Goal: Task Accomplishment & Management: Manage account settings

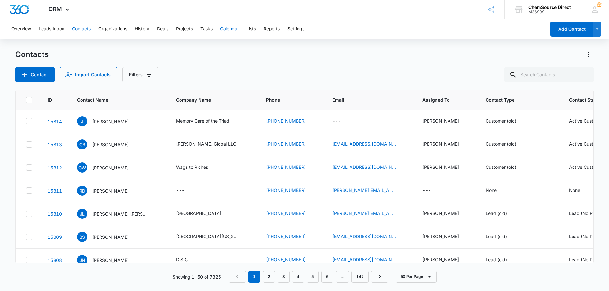
click at [225, 30] on button "Calendar" at bounding box center [229, 29] width 19 height 20
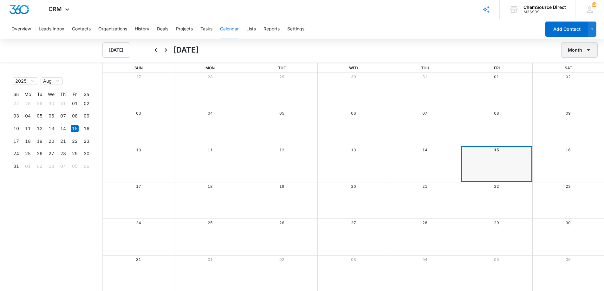
click at [568, 48] on button "Month" at bounding box center [579, 49] width 36 height 15
click at [570, 79] on div "Week" at bounding box center [577, 80] width 16 height 4
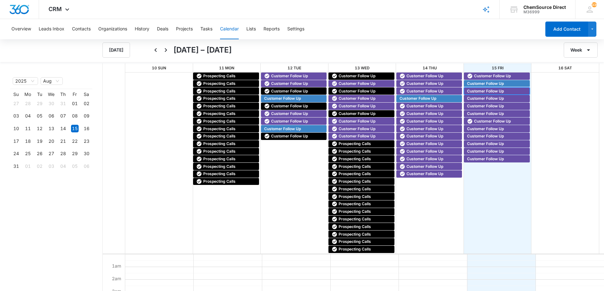
click at [474, 89] on span "Customer Follow Up" at bounding box center [485, 91] width 37 height 6
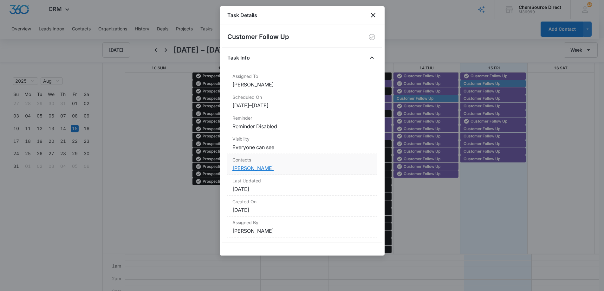
click at [260, 168] on link "[PERSON_NAME]" at bounding box center [253, 168] width 42 height 6
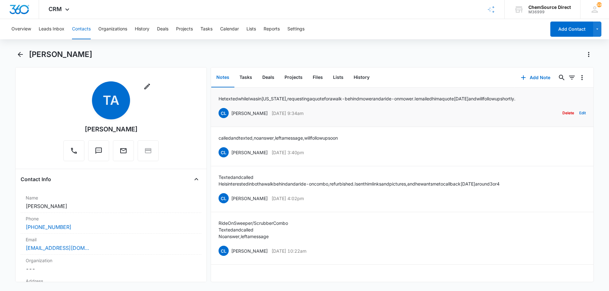
click at [579, 113] on button "Edit" at bounding box center [582, 113] width 7 height 12
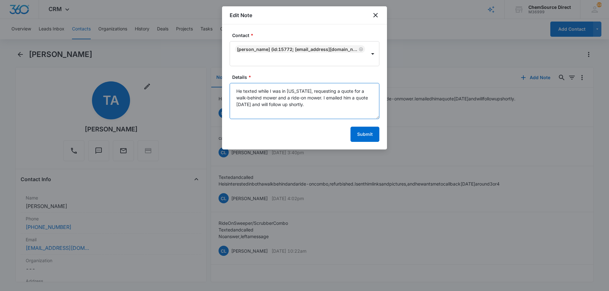
click at [297, 97] on textarea "He texted while I was in [US_STATE], requesting a quote for a walk-behind mower…" at bounding box center [304, 101] width 150 height 36
type textarea "He texted while I was in [US_STATE], requesting a quote for a walk-behind mower…"
click at [368, 135] on button "Submit" at bounding box center [364, 134] width 29 height 15
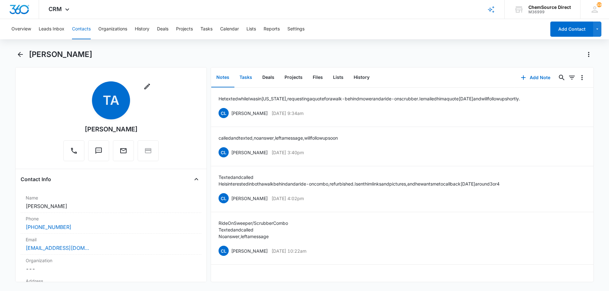
click at [243, 75] on button "Tasks" at bounding box center [245, 78] width 23 height 20
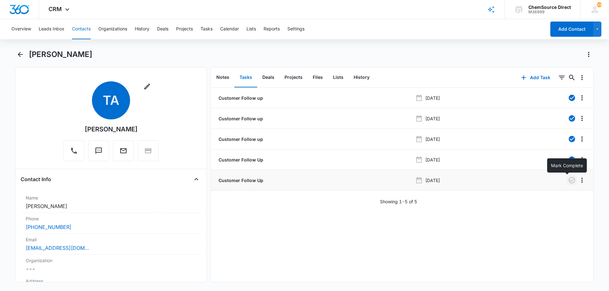
click at [568, 179] on icon "button" at bounding box center [571, 180] width 6 height 6
click at [223, 77] on button "Notes" at bounding box center [222, 78] width 23 height 20
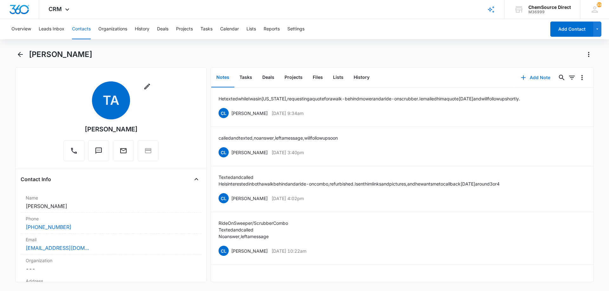
click at [533, 76] on button "Add Note" at bounding box center [535, 77] width 42 height 15
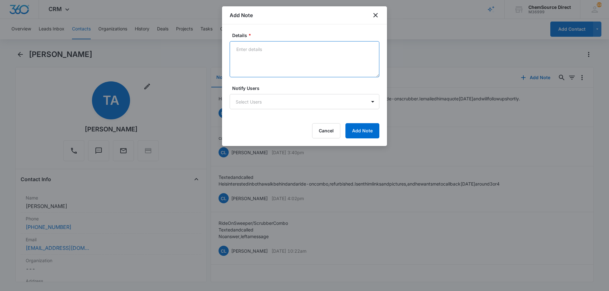
click at [259, 48] on textarea "Details *" at bounding box center [304, 59] width 150 height 36
type textarea "Texted and emailed, awaiting reply"
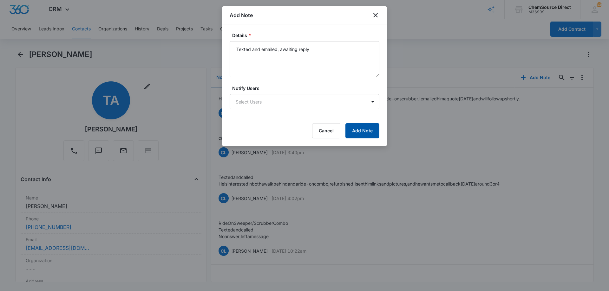
click at [362, 132] on button "Add Note" at bounding box center [362, 130] width 34 height 15
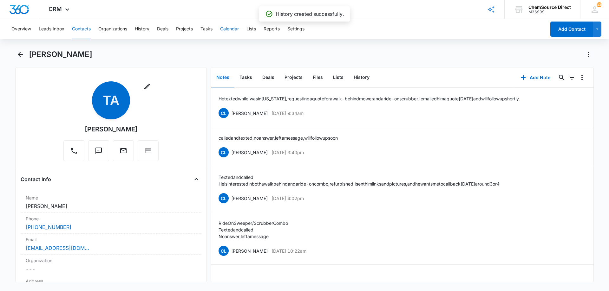
click at [230, 28] on button "Calendar" at bounding box center [229, 29] width 19 height 20
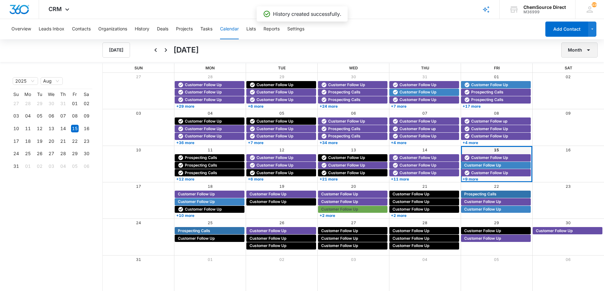
click at [576, 47] on button "Month" at bounding box center [579, 49] width 36 height 15
click at [578, 79] on div "Week" at bounding box center [577, 80] width 16 height 4
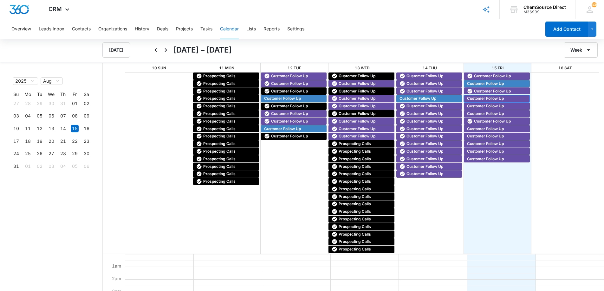
click at [483, 97] on span "Customer Follow Up" at bounding box center [485, 99] width 37 height 6
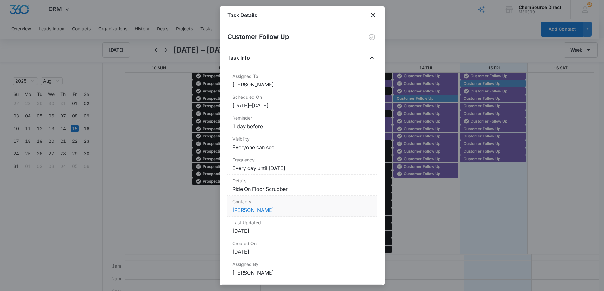
click at [251, 210] on link "[PERSON_NAME]" at bounding box center [253, 210] width 42 height 6
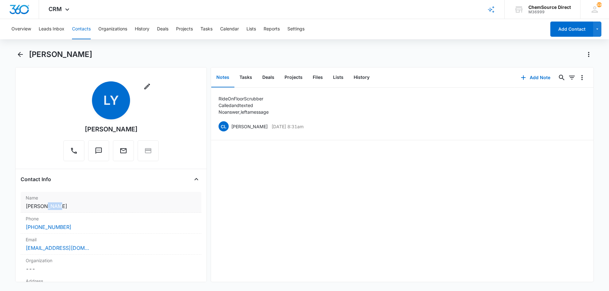
drag, startPoint x: 43, startPoint y: 206, endPoint x: 54, endPoint y: 207, distance: 11.1
click at [54, 207] on dd "Cancel Save Changes [PERSON_NAME]" at bounding box center [111, 207] width 171 height 8
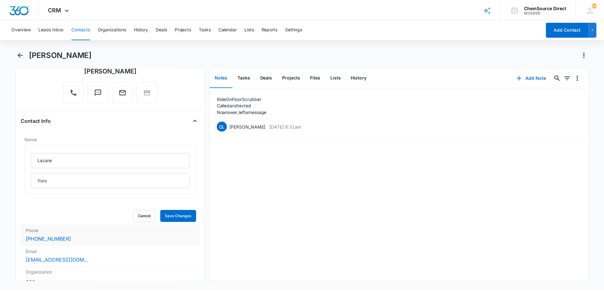
scroll to position [63, 0]
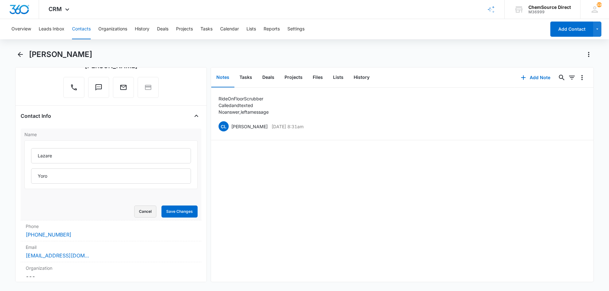
click at [147, 215] on button "Cancel" at bounding box center [145, 212] width 22 height 12
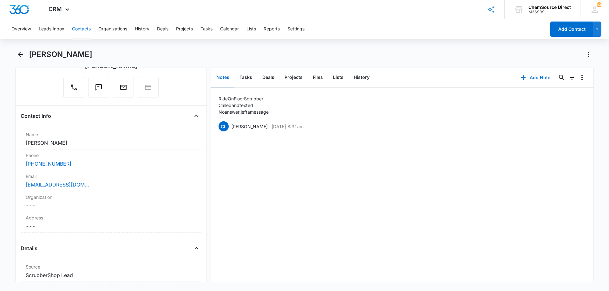
click at [535, 76] on button "Add Note" at bounding box center [535, 77] width 42 height 15
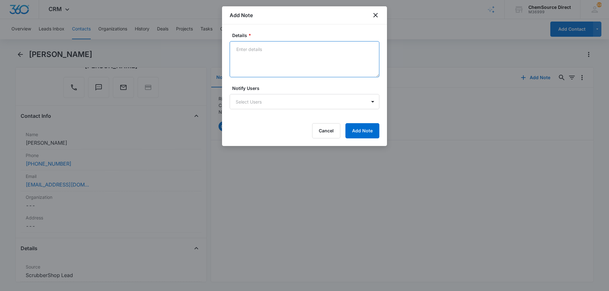
click at [256, 49] on textarea "Details *" at bounding box center [304, 59] width 150 height 36
type textarea "N"
type textarea "Texted and called No answer, left a message"
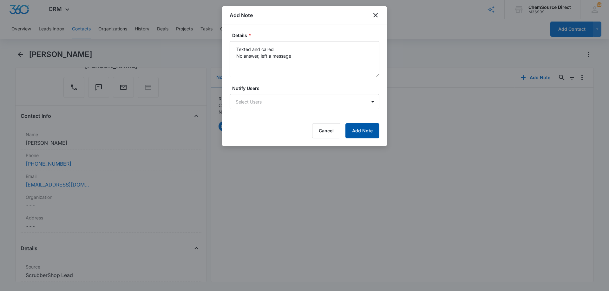
click at [361, 129] on button "Add Note" at bounding box center [362, 130] width 34 height 15
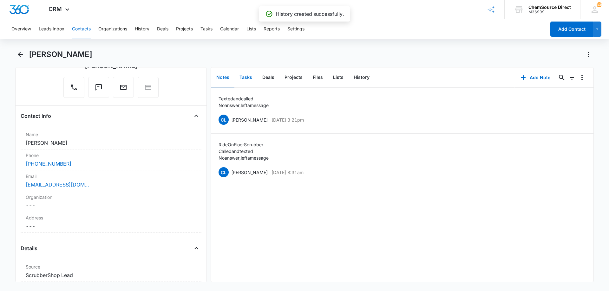
click at [247, 76] on button "Tasks" at bounding box center [245, 78] width 23 height 20
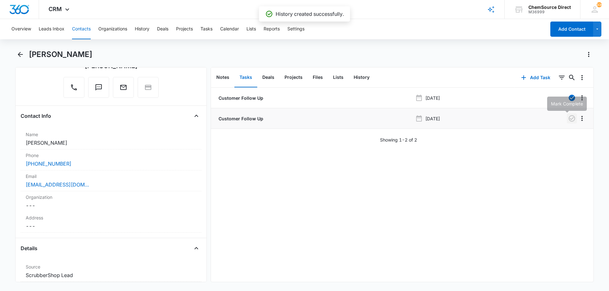
click at [568, 119] on icon "button" at bounding box center [572, 119] width 8 height 8
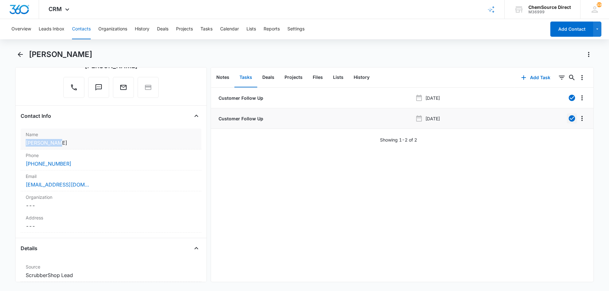
drag, startPoint x: 26, startPoint y: 142, endPoint x: 61, endPoint y: 143, distance: 35.2
click at [61, 143] on dd "Cancel Save Changes [PERSON_NAME]" at bounding box center [111, 143] width 171 height 8
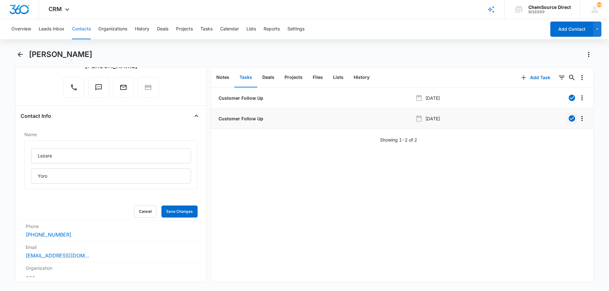
click at [297, 200] on div "Customer Follow Up [DATE] Customer Follow Up [DATE] Showing 1-2 of 2" at bounding box center [402, 185] width 382 height 194
click at [143, 210] on button "Cancel" at bounding box center [145, 212] width 22 height 12
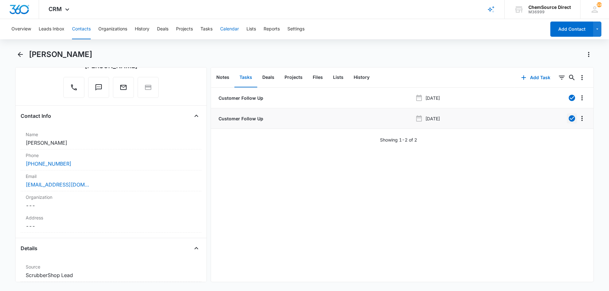
click at [232, 29] on button "Calendar" at bounding box center [229, 29] width 19 height 20
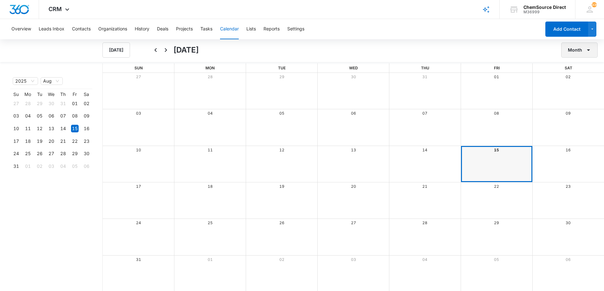
click at [577, 51] on button "Month" at bounding box center [579, 49] width 36 height 15
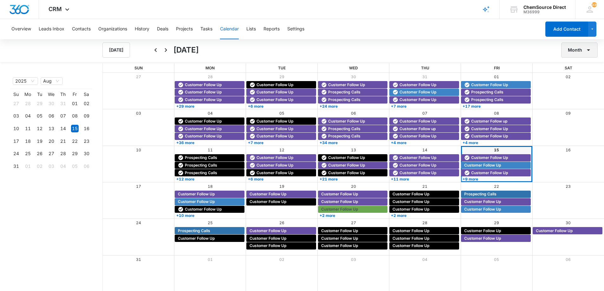
click at [576, 49] on button "Month" at bounding box center [579, 49] width 36 height 15
click at [577, 78] on div "Week" at bounding box center [577, 80] width 16 height 4
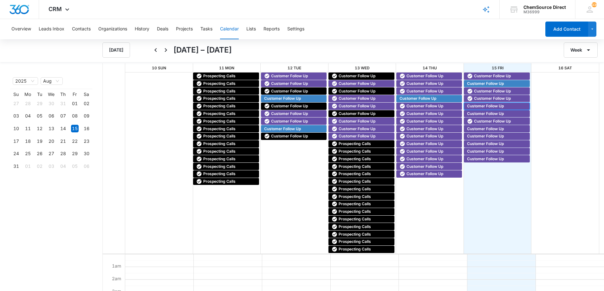
click at [482, 105] on span "Customer Follow Up" at bounding box center [485, 106] width 37 height 6
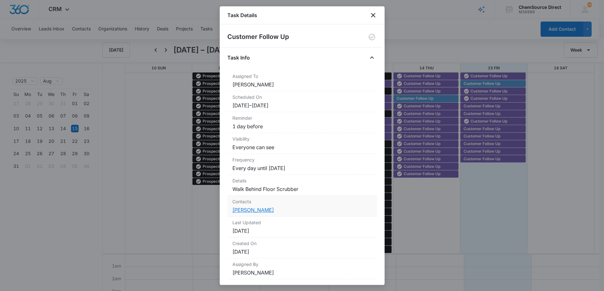
click at [239, 208] on link "[PERSON_NAME]" at bounding box center [253, 210] width 42 height 6
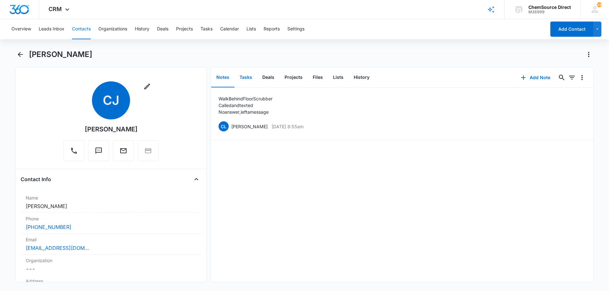
click at [247, 77] on button "Tasks" at bounding box center [245, 78] width 23 height 20
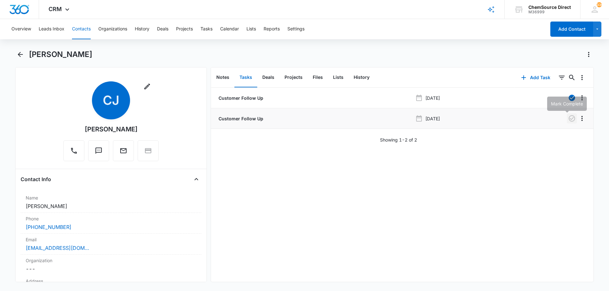
click at [568, 119] on icon "button" at bounding box center [571, 118] width 6 height 6
click at [220, 76] on button "Notes" at bounding box center [222, 78] width 23 height 20
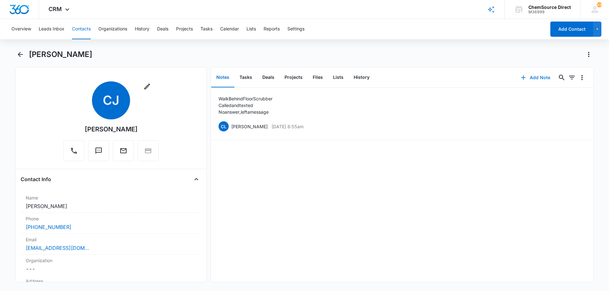
click at [528, 75] on button "Add Note" at bounding box center [535, 77] width 42 height 15
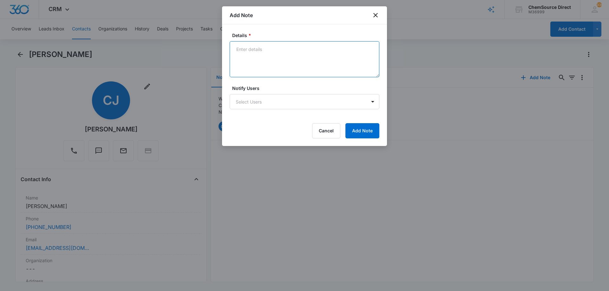
click at [252, 52] on textarea "Details *" at bounding box center [304, 59] width 150 height 36
type textarea "Texted and called No answer, left a message"
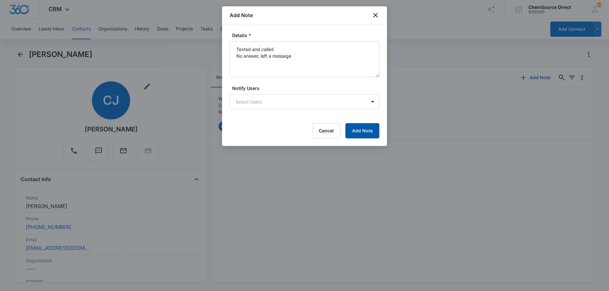
click at [363, 134] on button "Add Note" at bounding box center [362, 130] width 34 height 15
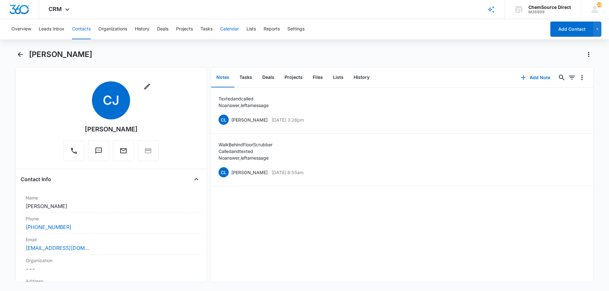
click at [230, 28] on button "Calendar" at bounding box center [229, 29] width 19 height 20
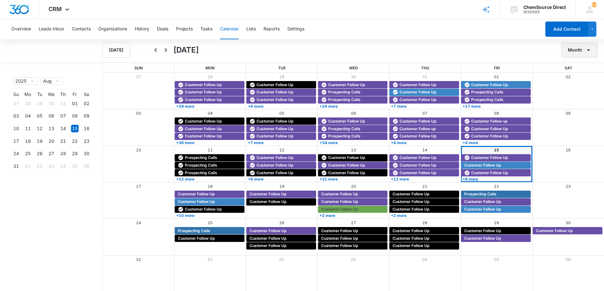
click at [572, 49] on button "Month" at bounding box center [579, 49] width 36 height 15
click at [577, 79] on div "Week" at bounding box center [577, 80] width 16 height 4
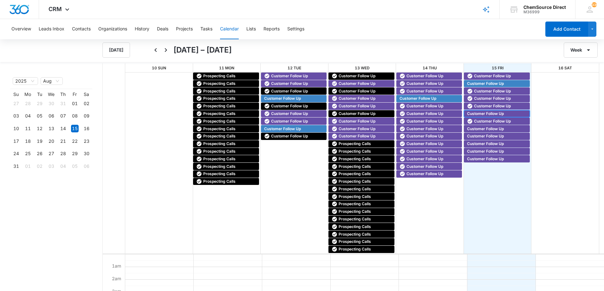
click at [476, 113] on span "Customer Follow Up" at bounding box center [485, 114] width 37 height 6
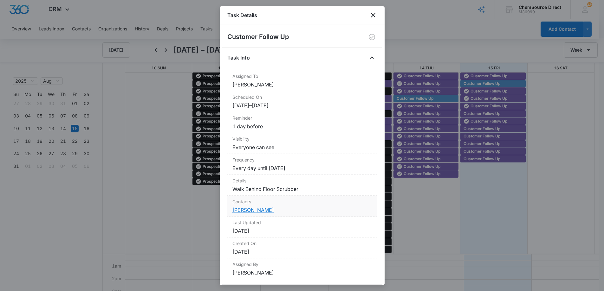
click at [248, 209] on link "[PERSON_NAME]" at bounding box center [253, 210] width 42 height 6
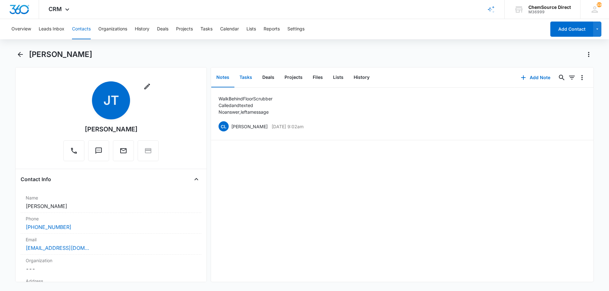
click at [243, 78] on button "Tasks" at bounding box center [245, 78] width 23 height 20
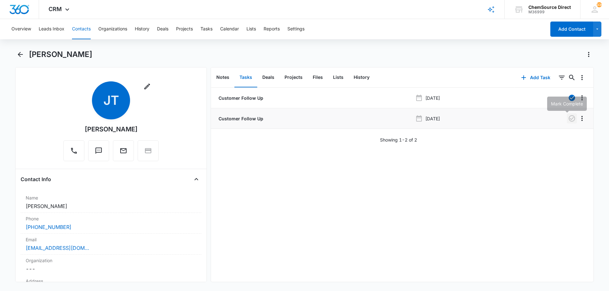
click at [568, 118] on icon "button" at bounding box center [572, 119] width 8 height 8
click at [222, 76] on button "Notes" at bounding box center [222, 78] width 23 height 20
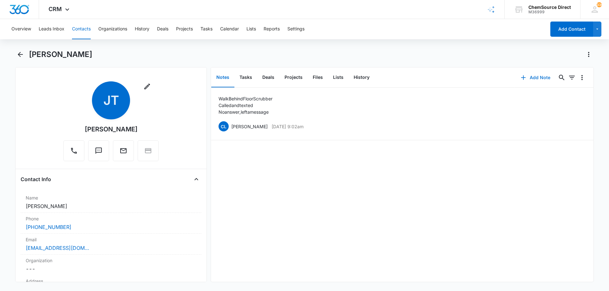
click at [528, 77] on button "Add Note" at bounding box center [535, 77] width 42 height 15
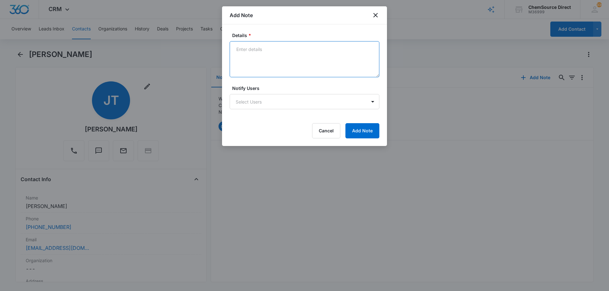
click at [247, 54] on textarea "Details *" at bounding box center [304, 59] width 150 height 36
click at [240, 57] on textarea "Texted and called" at bounding box center [304, 59] width 150 height 36
type textarea "Texted and called no answer, left a message"
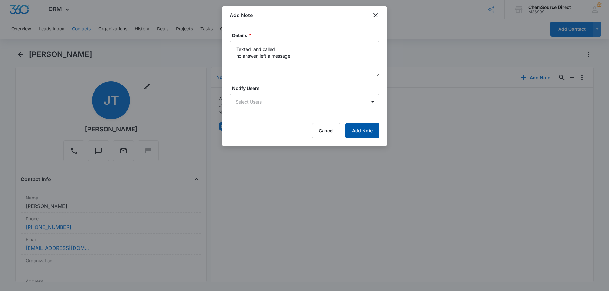
click at [359, 131] on button "Add Note" at bounding box center [362, 130] width 34 height 15
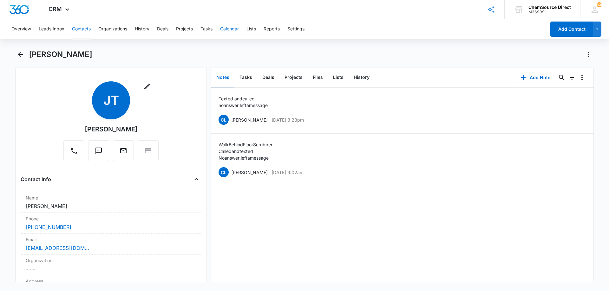
click at [230, 28] on button "Calendar" at bounding box center [229, 29] width 19 height 20
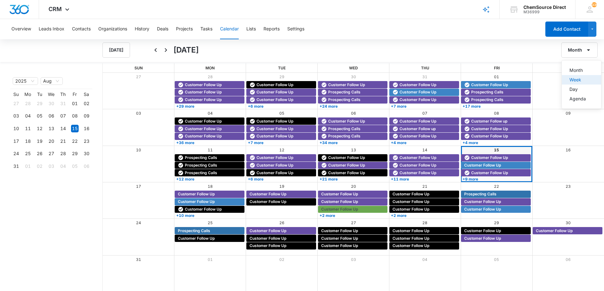
click at [575, 78] on div "Week" at bounding box center [577, 80] width 16 height 4
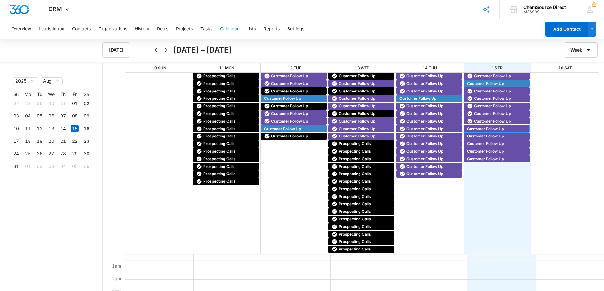
click at [489, 128] on span "Customer Follow Up" at bounding box center [485, 129] width 37 height 6
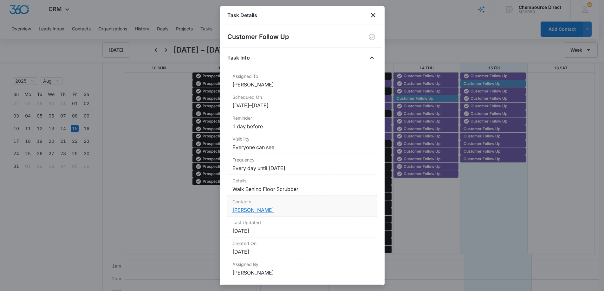
click at [255, 210] on link "[PERSON_NAME]" at bounding box center [253, 210] width 42 height 6
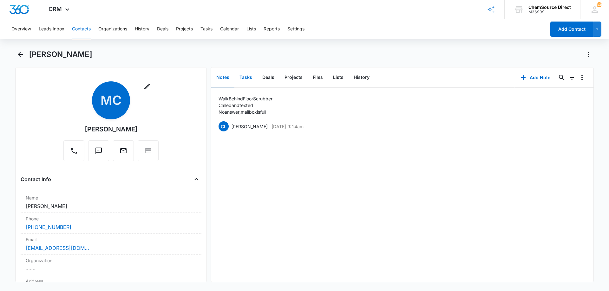
click at [246, 75] on button "Tasks" at bounding box center [245, 78] width 23 height 20
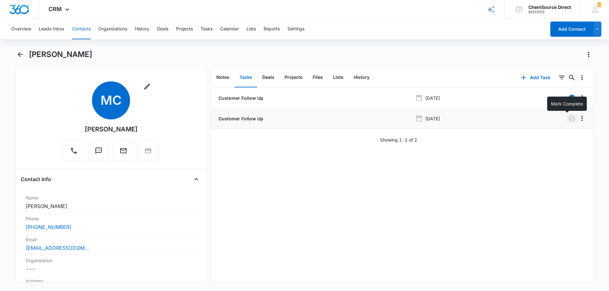
click at [568, 118] on icon "button" at bounding box center [571, 118] width 6 height 6
click at [223, 78] on button "Notes" at bounding box center [222, 78] width 23 height 20
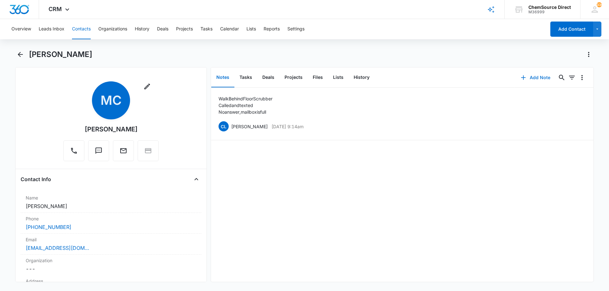
click at [529, 76] on button "Add Note" at bounding box center [535, 77] width 42 height 15
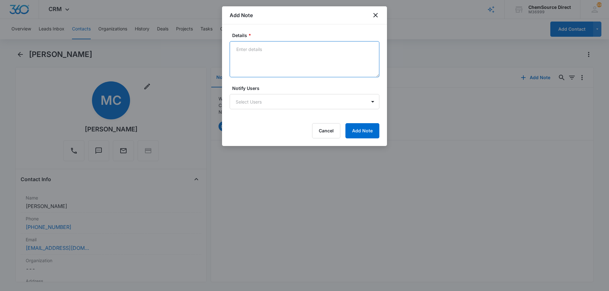
click at [244, 51] on textarea "Details *" at bounding box center [304, 59] width 150 height 36
type textarea "Texted and called Mailbox still full"
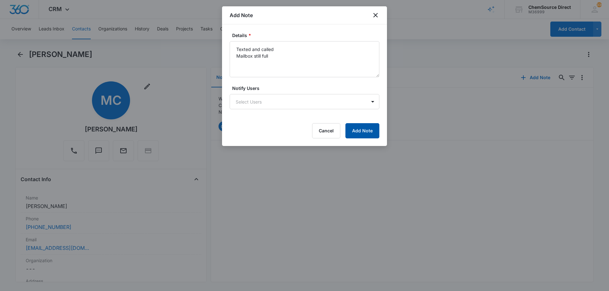
click at [361, 130] on button "Add Note" at bounding box center [362, 130] width 34 height 15
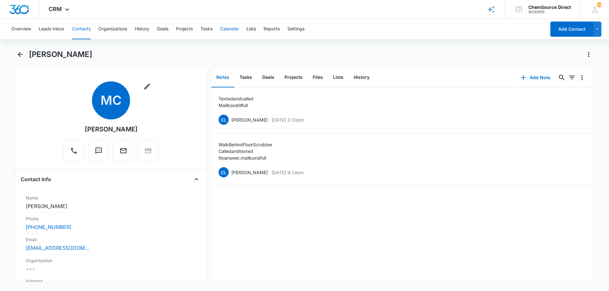
click at [232, 30] on button "Calendar" at bounding box center [229, 29] width 19 height 20
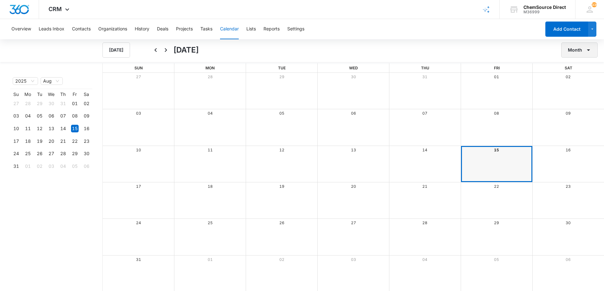
click at [572, 50] on button "Month" at bounding box center [579, 49] width 36 height 15
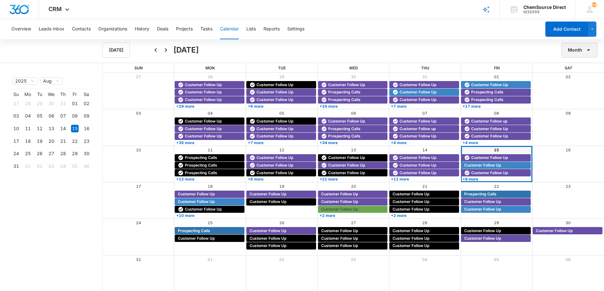
click at [576, 51] on button "Month" at bounding box center [579, 49] width 36 height 15
click at [577, 79] on div "Week" at bounding box center [577, 80] width 16 height 4
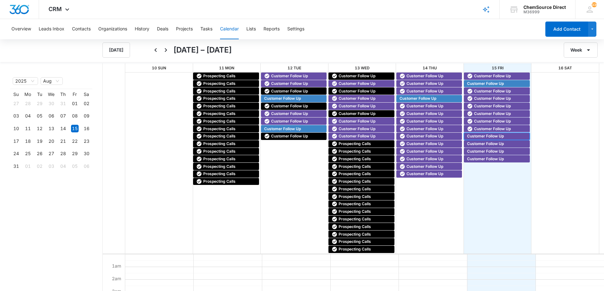
click at [489, 135] on span "Customer Follow Up" at bounding box center [485, 136] width 37 height 6
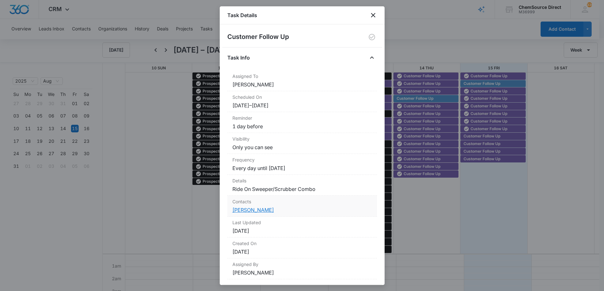
click at [247, 210] on link "[PERSON_NAME]" at bounding box center [253, 210] width 42 height 6
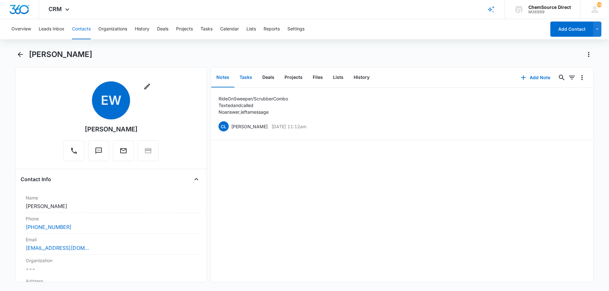
click at [245, 77] on button "Tasks" at bounding box center [245, 78] width 23 height 20
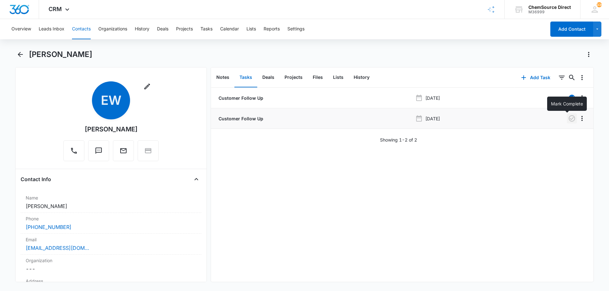
click at [568, 118] on icon "button" at bounding box center [572, 119] width 8 height 8
click at [226, 75] on button "Notes" at bounding box center [222, 78] width 23 height 20
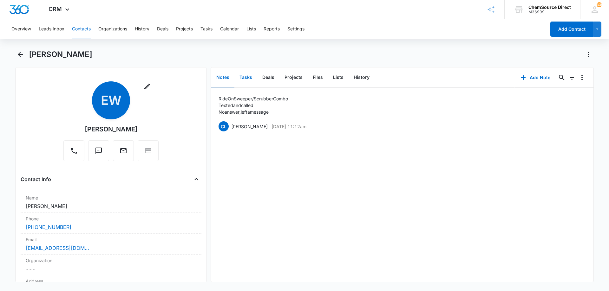
click at [244, 79] on button "Tasks" at bounding box center [245, 78] width 23 height 20
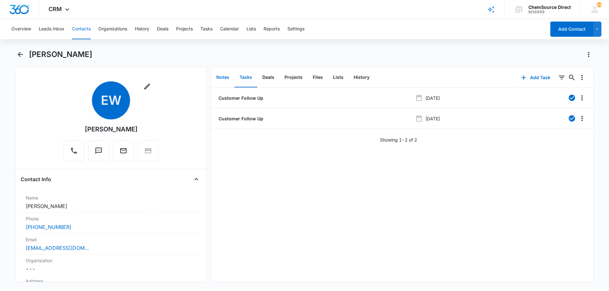
click at [226, 76] on button "Notes" at bounding box center [222, 78] width 23 height 20
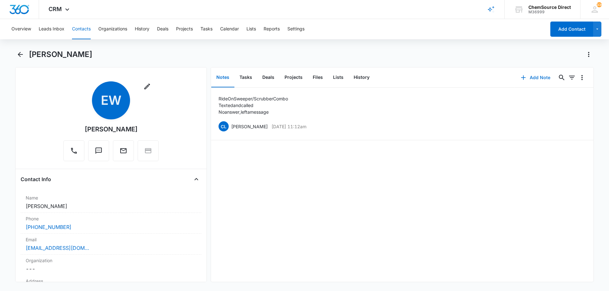
click at [530, 75] on button "Add Note" at bounding box center [535, 77] width 42 height 15
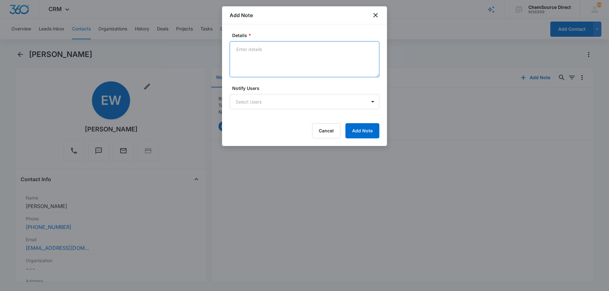
click at [243, 52] on textarea "Details *" at bounding box center [304, 59] width 150 height 36
click at [243, 52] on textarea "Texted and called" at bounding box center [304, 59] width 150 height 36
drag, startPoint x: 332, startPoint y: 48, endPoint x: 236, endPoint y: 46, distance: 95.1
click at [236, 48] on textarea "TexNo answer, left a messageted and called" at bounding box center [304, 59] width 150 height 36
type textarea "Texted and called No answer, left a message"
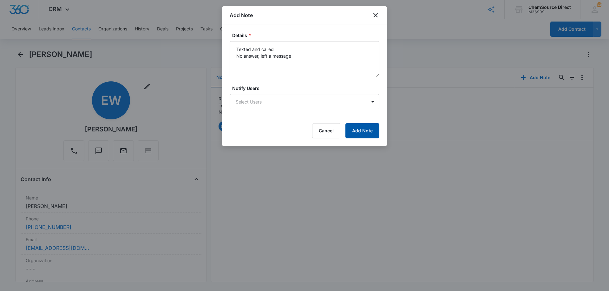
click at [367, 126] on button "Add Note" at bounding box center [362, 130] width 34 height 15
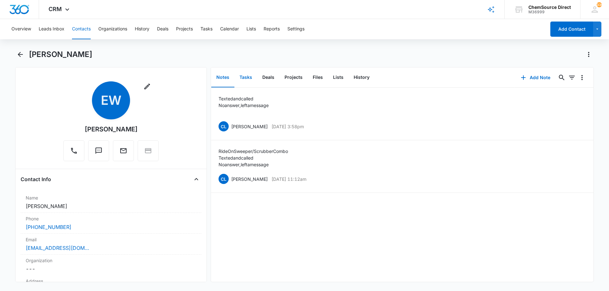
click at [248, 77] on button "Tasks" at bounding box center [245, 78] width 23 height 20
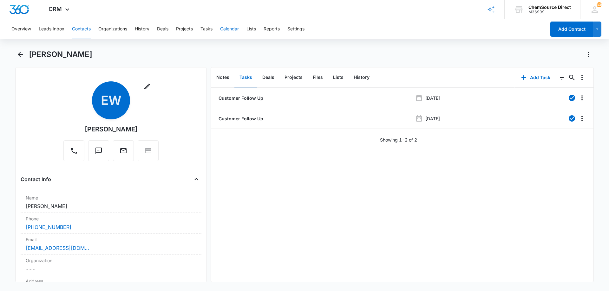
click at [235, 28] on button "Calendar" at bounding box center [229, 29] width 19 height 20
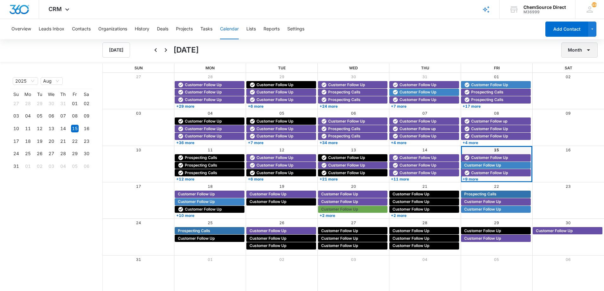
click at [573, 49] on button "Month" at bounding box center [579, 49] width 36 height 15
click at [571, 78] on div "Week" at bounding box center [577, 80] width 16 height 4
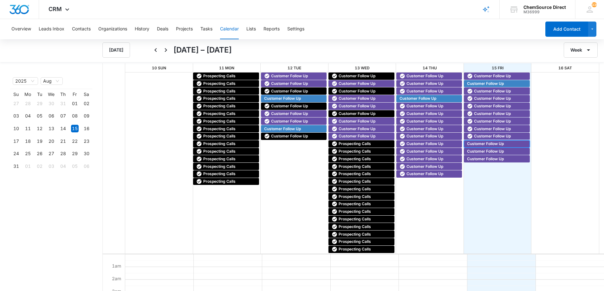
click at [481, 142] on span "Customer Follow Up" at bounding box center [485, 144] width 37 height 6
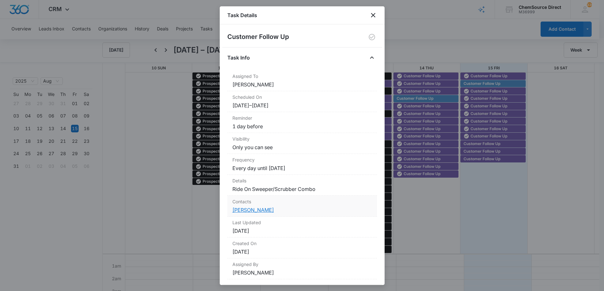
click at [242, 209] on link "[PERSON_NAME]" at bounding box center [253, 210] width 42 height 6
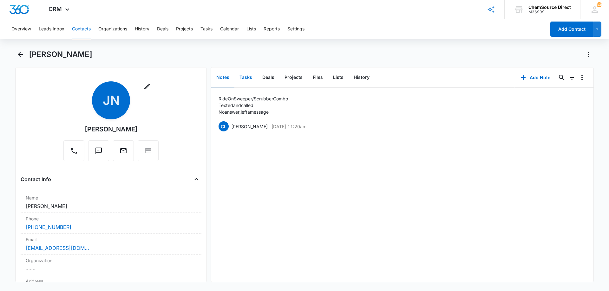
click at [245, 76] on button "Tasks" at bounding box center [245, 78] width 23 height 20
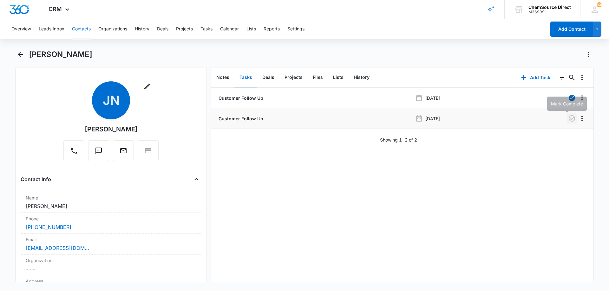
click at [568, 119] on icon "button" at bounding box center [572, 119] width 8 height 8
click at [219, 78] on button "Notes" at bounding box center [222, 78] width 23 height 20
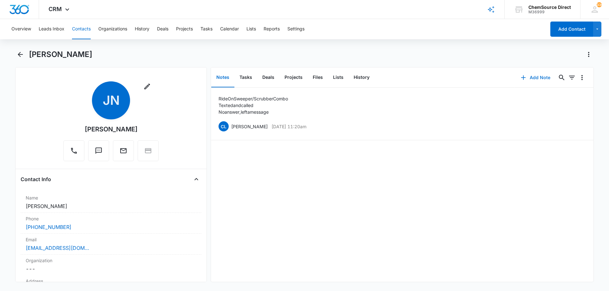
click at [531, 77] on button "Add Note" at bounding box center [535, 77] width 42 height 15
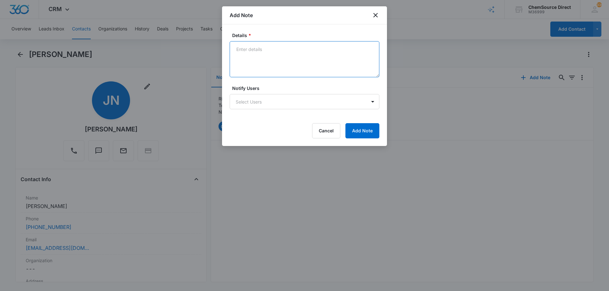
click at [255, 45] on textarea "Details *" at bounding box center [304, 59] width 150 height 36
click at [237, 54] on textarea "Called and texted" at bounding box center [304, 59] width 150 height 36
click at [254, 59] on textarea "Called and texted" at bounding box center [304, 59] width 150 height 36
type textarea "Called and texted no answer, left a message"
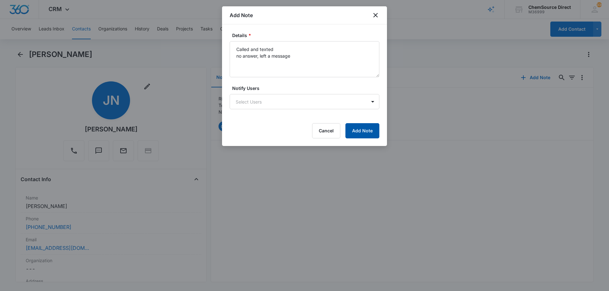
click at [362, 128] on button "Add Note" at bounding box center [362, 130] width 34 height 15
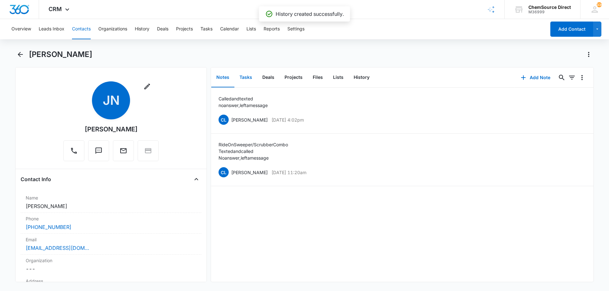
click at [246, 75] on button "Tasks" at bounding box center [245, 78] width 23 height 20
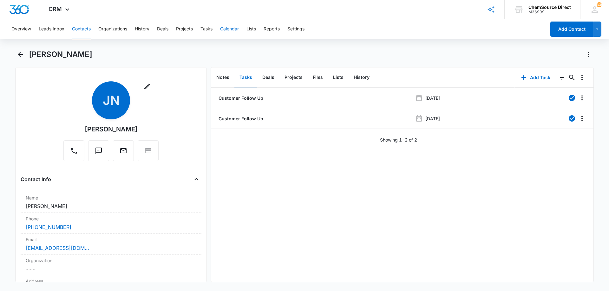
click at [236, 28] on button "Calendar" at bounding box center [229, 29] width 19 height 20
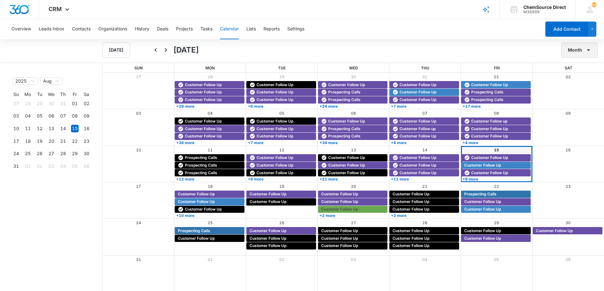
click at [570, 48] on button "Month" at bounding box center [579, 49] width 36 height 15
click at [572, 79] on div "Week" at bounding box center [577, 80] width 16 height 4
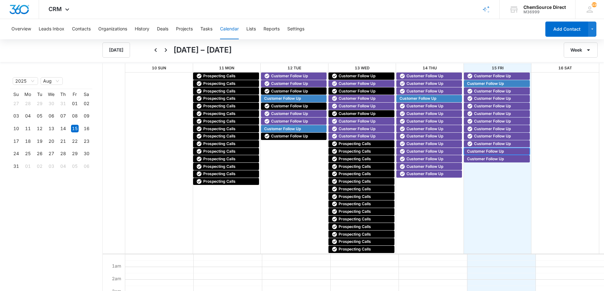
click at [480, 150] on span "Customer Follow Up" at bounding box center [485, 152] width 37 height 6
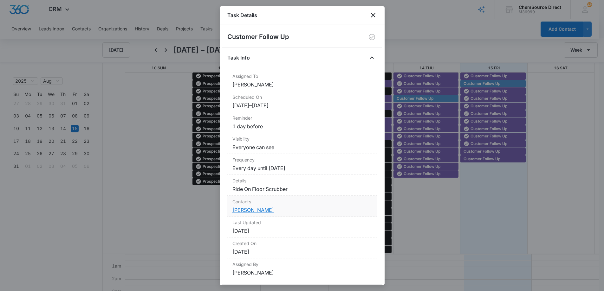
click at [262, 210] on link "[PERSON_NAME]" at bounding box center [253, 210] width 42 height 6
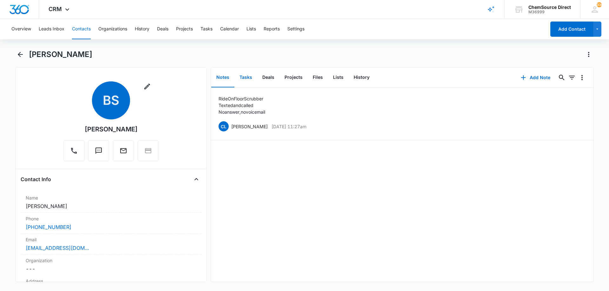
click at [248, 78] on button "Tasks" at bounding box center [245, 78] width 23 height 20
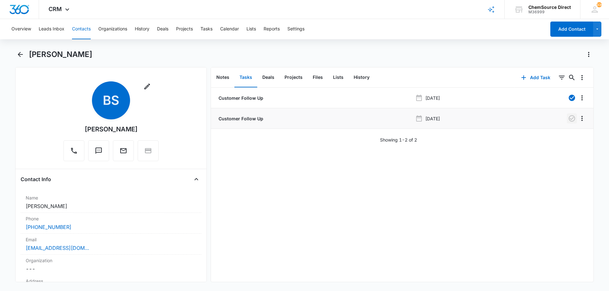
click at [568, 119] on icon "button" at bounding box center [571, 118] width 6 height 6
click at [228, 77] on button "Notes" at bounding box center [222, 78] width 23 height 20
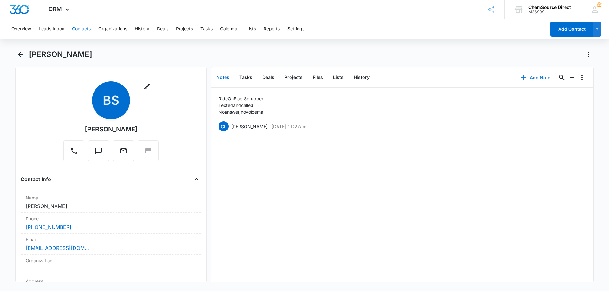
click at [533, 77] on button "Add Note" at bounding box center [535, 77] width 42 height 15
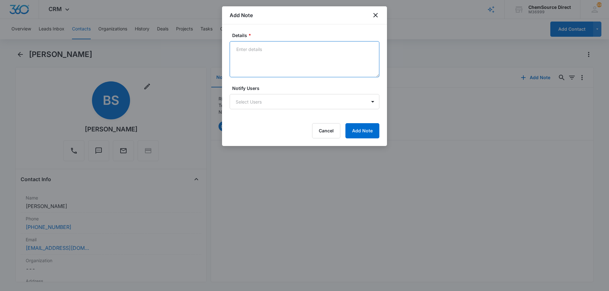
click at [251, 46] on textarea "Details *" at bounding box center [304, 59] width 150 height 36
type textarea "Texted and called No answer, left a message"
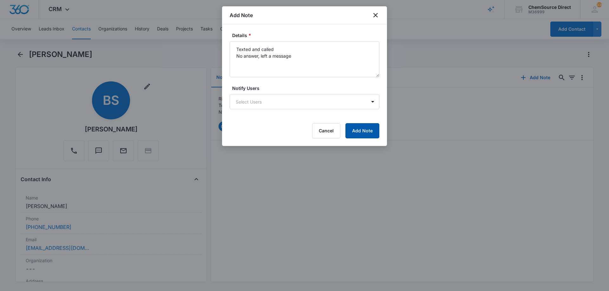
click at [353, 130] on button "Add Note" at bounding box center [362, 130] width 34 height 15
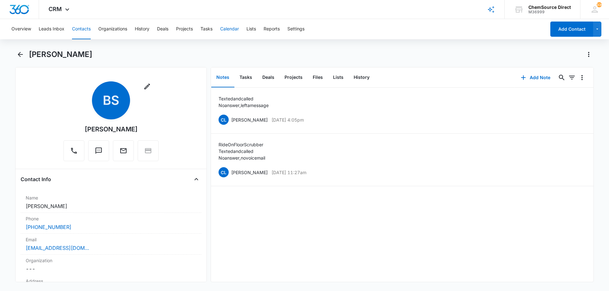
click at [236, 29] on button "Calendar" at bounding box center [229, 29] width 19 height 20
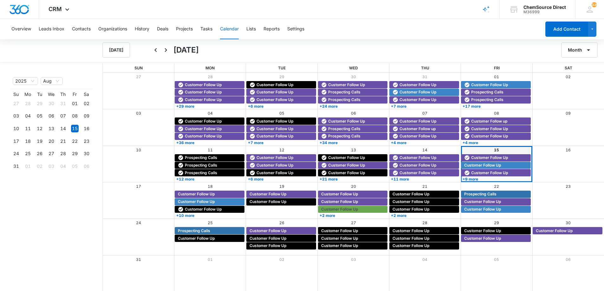
click at [572, 52] on button "Month" at bounding box center [579, 49] width 36 height 15
click at [573, 79] on div "Week" at bounding box center [577, 80] width 16 height 4
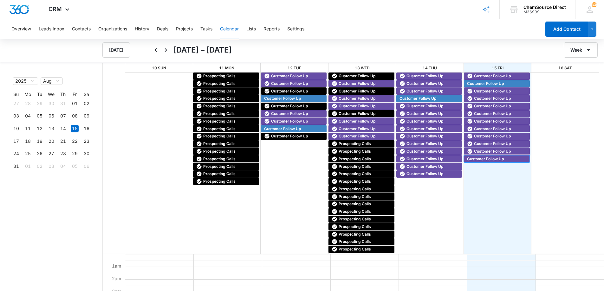
click at [479, 158] on span "Customer Follow Up" at bounding box center [485, 159] width 37 height 6
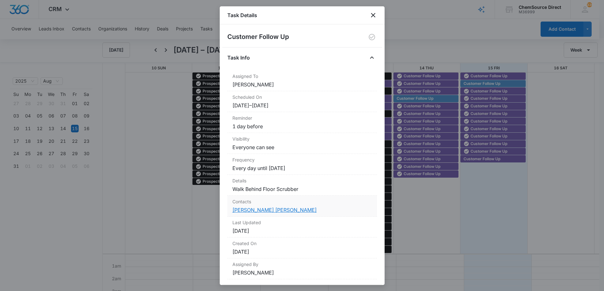
click at [267, 211] on link "[PERSON_NAME] [PERSON_NAME]" at bounding box center [274, 210] width 84 height 6
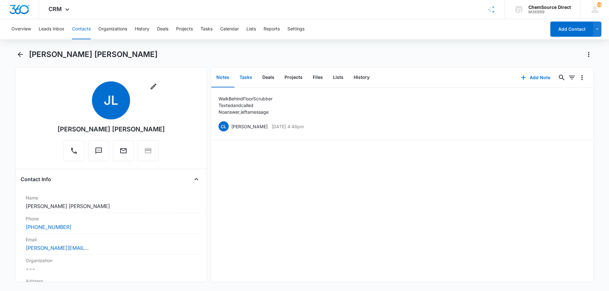
click at [242, 75] on button "Tasks" at bounding box center [245, 78] width 23 height 20
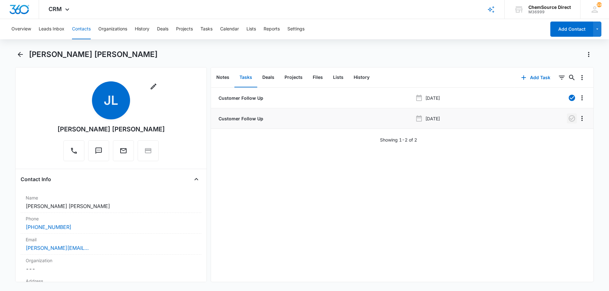
click at [568, 117] on icon "button" at bounding box center [572, 119] width 8 height 8
click at [224, 76] on button "Notes" at bounding box center [222, 78] width 23 height 20
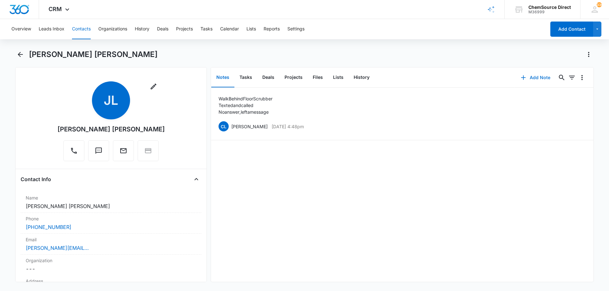
click at [530, 77] on button "Add Note" at bounding box center [535, 77] width 42 height 15
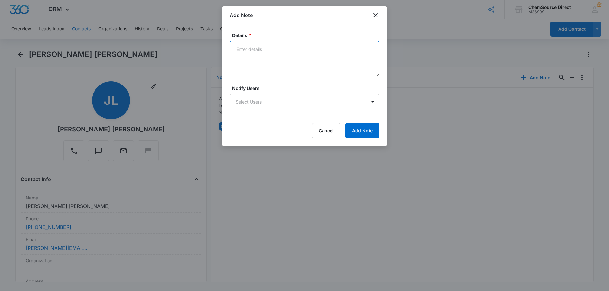
click at [261, 50] on textarea "Details *" at bounding box center [304, 59] width 150 height 36
click at [246, 58] on textarea "Texted and called" at bounding box center [304, 59] width 150 height 36
type textarea "Texted and called No answer, left a message"
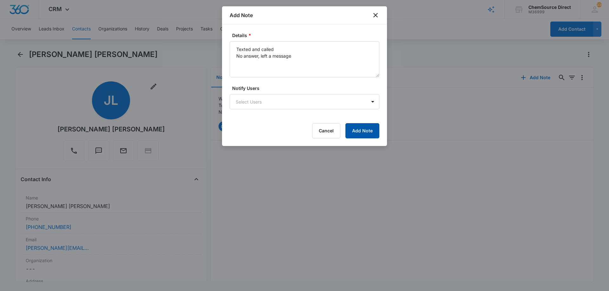
click at [362, 131] on button "Add Note" at bounding box center [362, 130] width 34 height 15
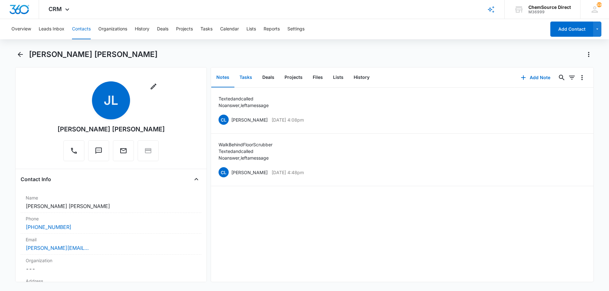
click at [244, 77] on button "Tasks" at bounding box center [245, 78] width 23 height 20
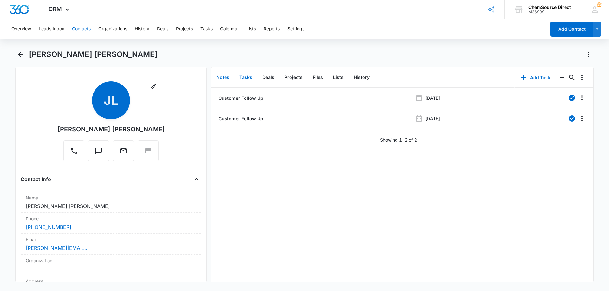
click at [222, 77] on button "Notes" at bounding box center [222, 78] width 23 height 20
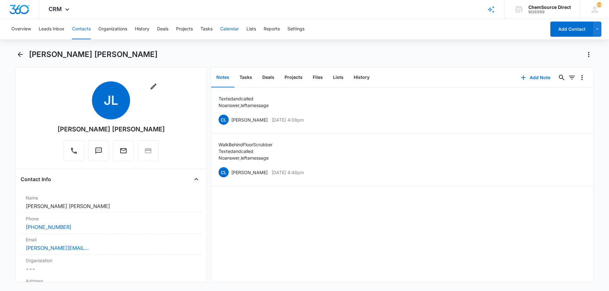
click at [230, 28] on button "Calendar" at bounding box center [229, 29] width 19 height 20
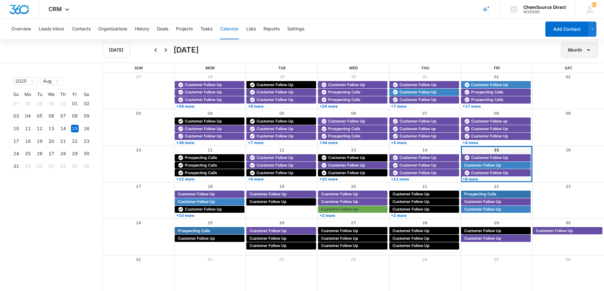
click at [582, 49] on button "Month" at bounding box center [579, 49] width 36 height 15
click at [575, 78] on div "Week" at bounding box center [577, 80] width 16 height 4
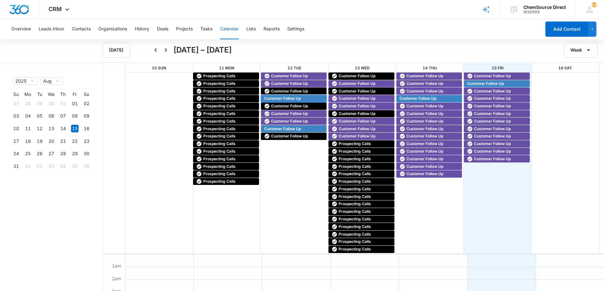
click at [305, 97] on span "Customer Follow Up" at bounding box center [294, 99] width 61 height 6
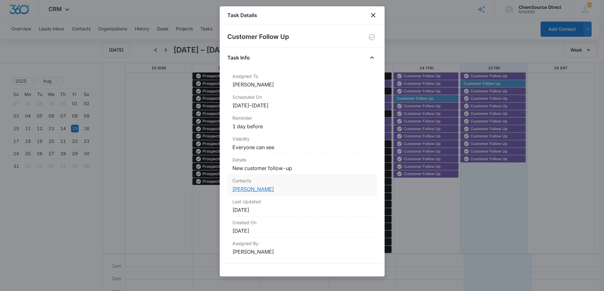
click at [260, 188] on link "[PERSON_NAME]" at bounding box center [253, 189] width 42 height 6
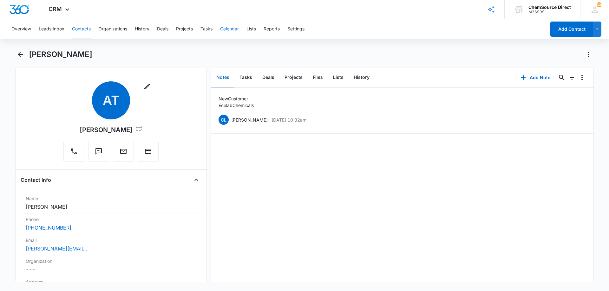
click at [232, 28] on button "Calendar" at bounding box center [229, 29] width 19 height 20
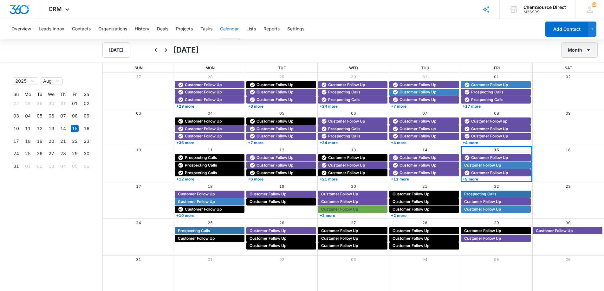
click at [570, 51] on button "Month" at bounding box center [579, 49] width 36 height 15
click at [572, 79] on div "Week" at bounding box center [577, 80] width 16 height 4
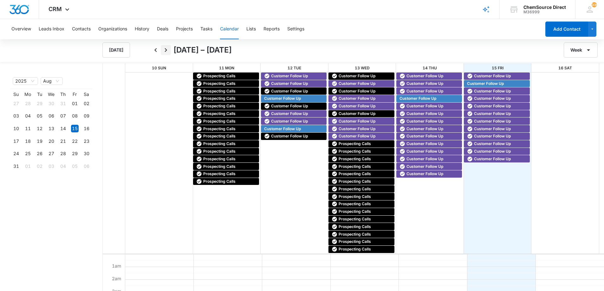
click at [166, 50] on icon "Next" at bounding box center [166, 50] width 8 height 8
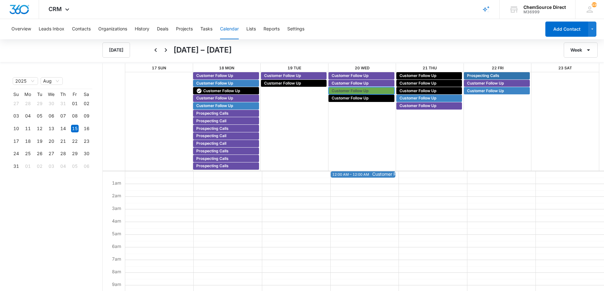
click at [353, 89] on span "Customer Follow Up" at bounding box center [350, 91] width 37 height 6
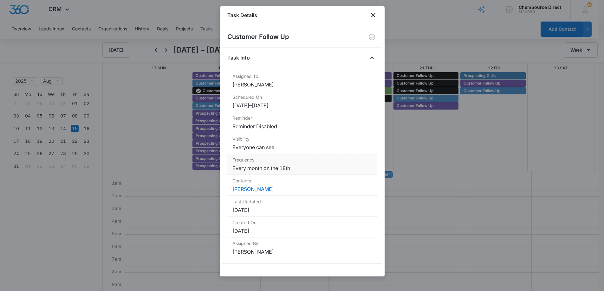
scroll to position [1, 0]
click at [252, 189] on link "[PERSON_NAME]" at bounding box center [253, 189] width 42 height 6
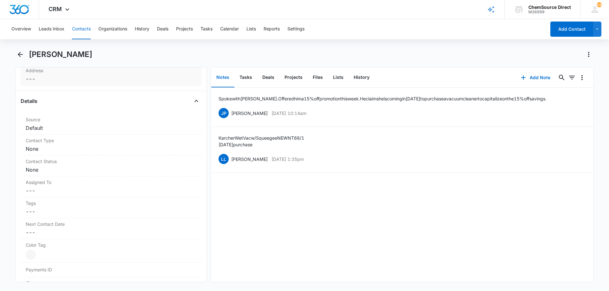
scroll to position [222, 0]
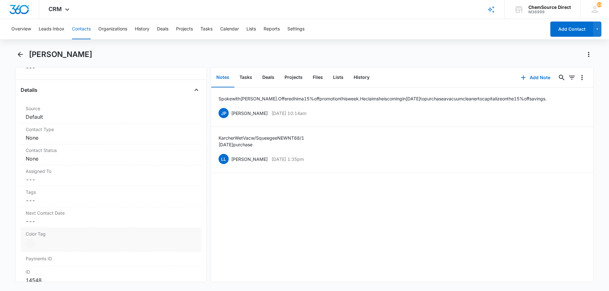
click at [108, 238] on div "Color Tag Current Color: Cancel Save Changes" at bounding box center [111, 239] width 181 height 23
click at [86, 244] on div at bounding box center [86, 246] width 8 height 8
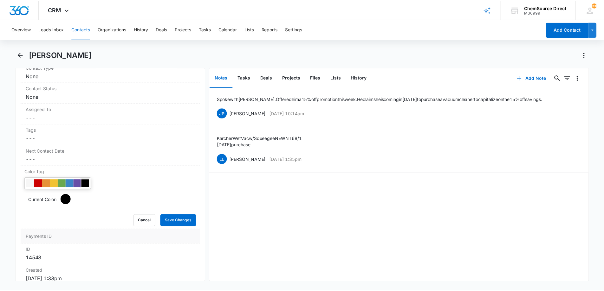
scroll to position [285, 0]
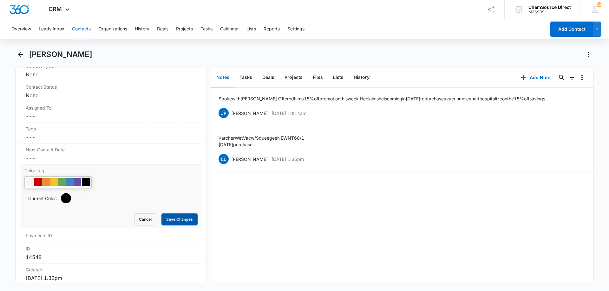
click at [171, 221] on button "Save Changes" at bounding box center [179, 220] width 36 height 12
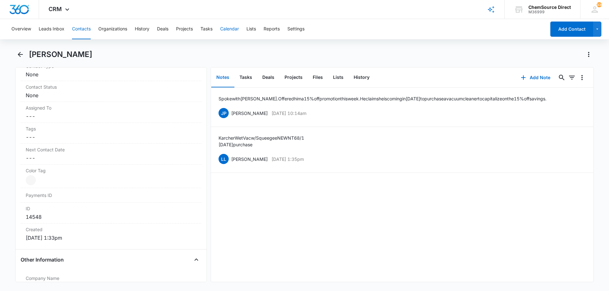
click at [227, 28] on button "Calendar" at bounding box center [229, 29] width 19 height 20
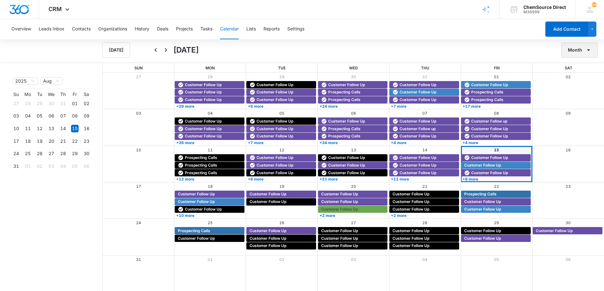
click at [591, 50] on icon "button" at bounding box center [589, 50] width 8 height 8
click at [585, 79] on div "Week" at bounding box center [577, 80] width 16 height 4
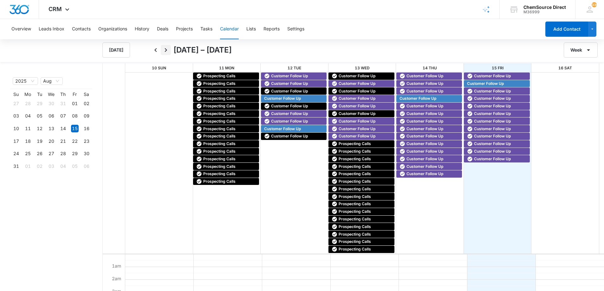
click at [167, 49] on icon "Next" at bounding box center [166, 50] width 8 height 8
